Goal: Task Accomplishment & Management: Use online tool/utility

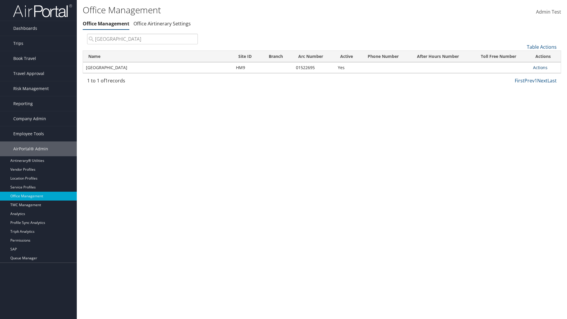
type input "[GEOGRAPHIC_DATA]"
click at [540, 67] on link "Actions" at bounding box center [540, 68] width 14 height 6
click at [521, 126] on link "Manage Office Queues" at bounding box center [521, 126] width 50 height 10
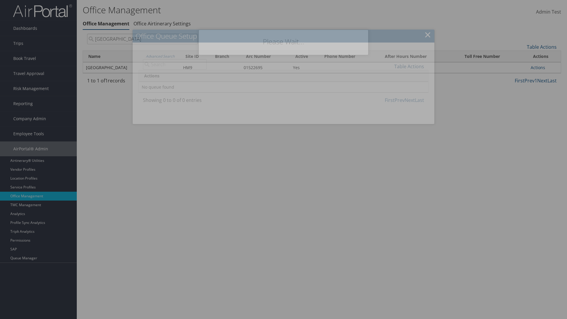
click at [409, 66] on link "Table Actions" at bounding box center [409, 66] width 30 height 6
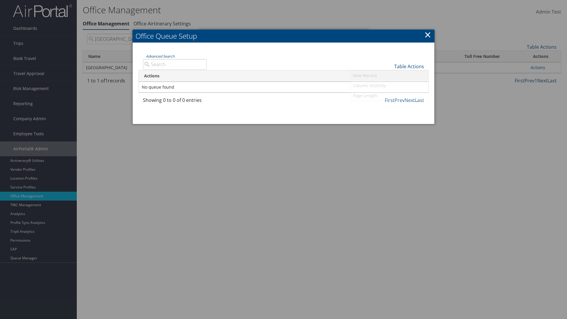
click at [389, 75] on link "New Record" at bounding box center [390, 76] width 78 height 10
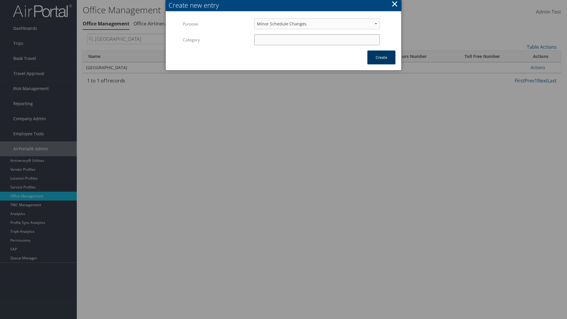
click at [317, 40] on input "Category" at bounding box center [317, 39] width 126 height 11
type input "test"
click at [381, 57] on button "Create" at bounding box center [381, 57] width 28 height 14
